Goal: Information Seeking & Learning: Learn about a topic

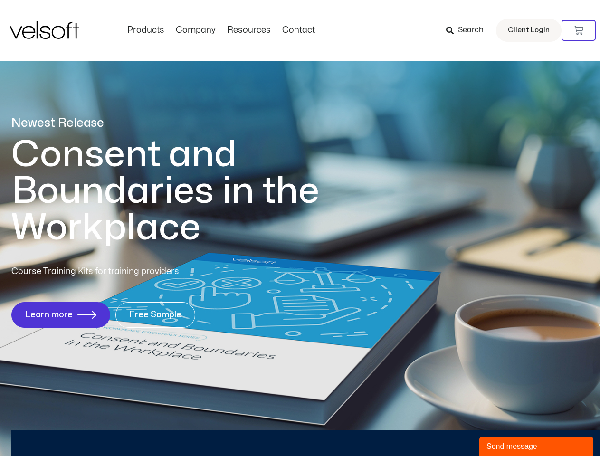
click at [300, 228] on h1 "Consent and Boundaries in the Workplace" at bounding box center [184, 191] width 347 height 110
click at [578, 30] on icon at bounding box center [577, 30] width 9 height 9
click at [536, 446] on div "Send message" at bounding box center [536, 446] width 100 height 11
